Goal: Navigation & Orientation: Find specific page/section

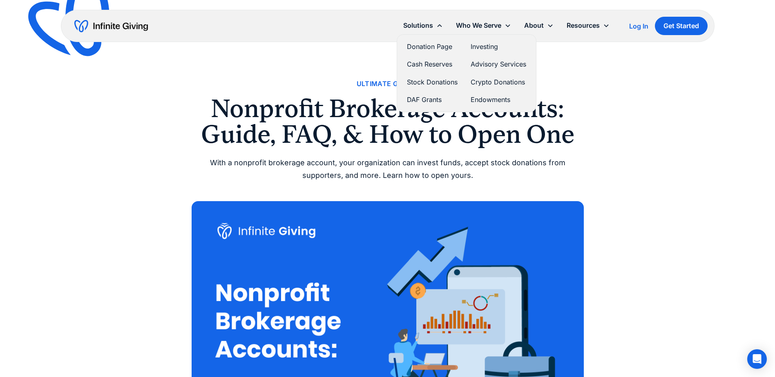
click at [428, 45] on link "Donation Page" at bounding box center [432, 46] width 51 height 11
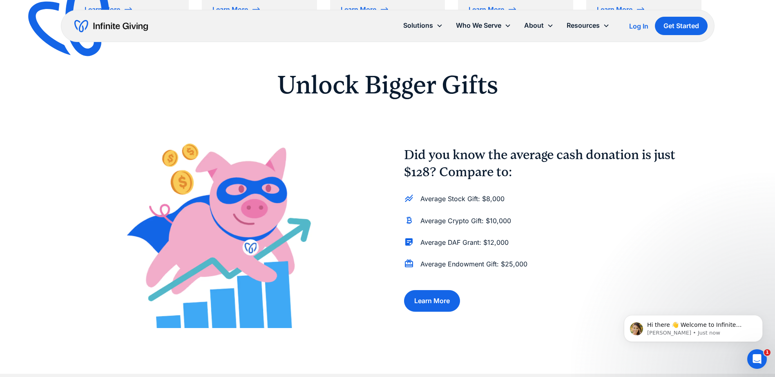
scroll to position [367, 0]
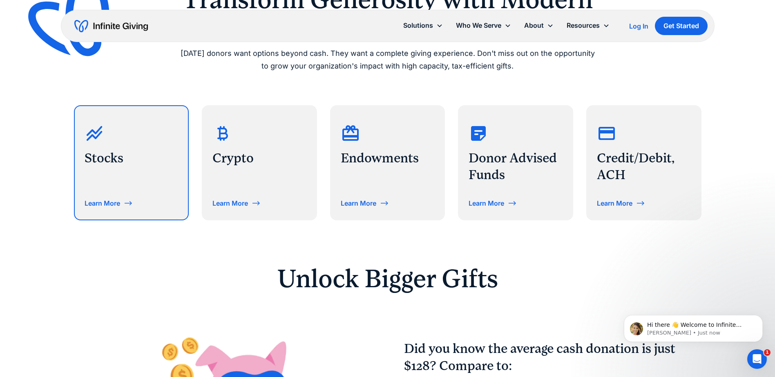
click at [117, 158] on h3 "Stocks" at bounding box center [132, 158] width 94 height 17
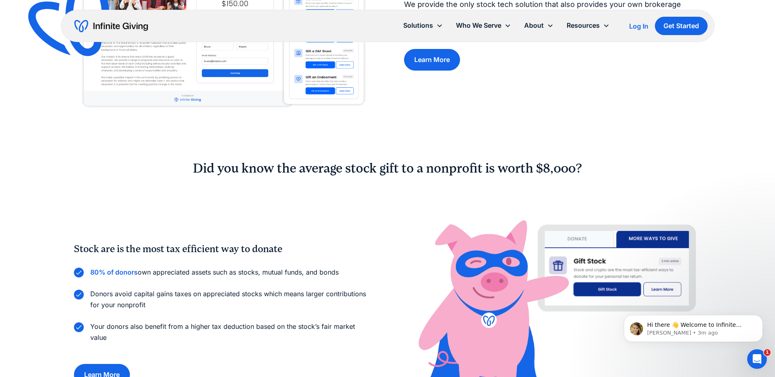
scroll to position [490, 0]
